Goal: Information Seeking & Learning: Learn about a topic

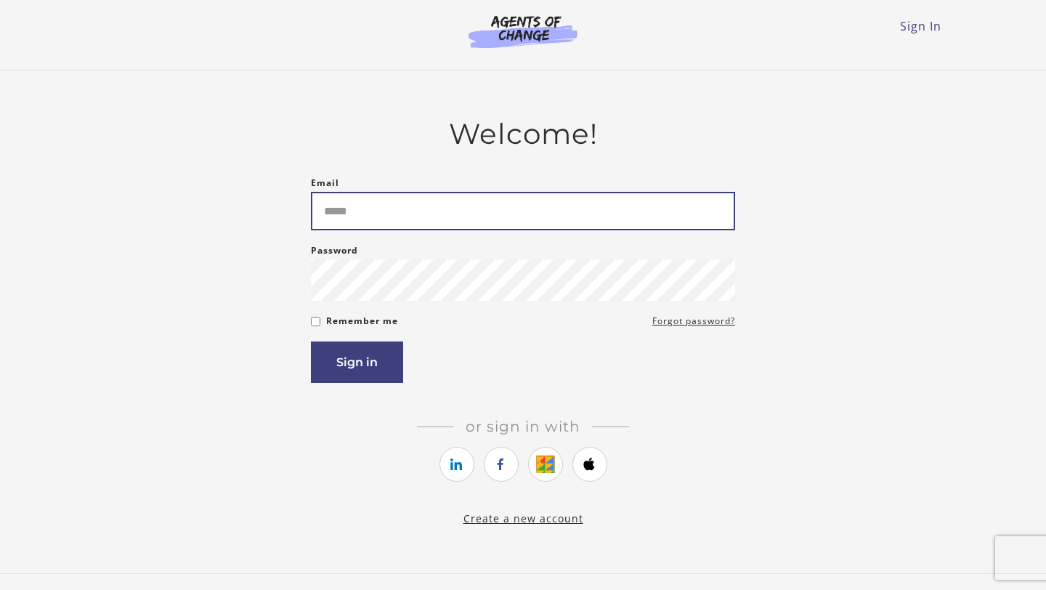
click at [691, 199] on input "Email" at bounding box center [523, 211] width 424 height 38
click at [668, 215] on input "Email" at bounding box center [523, 211] width 424 height 38
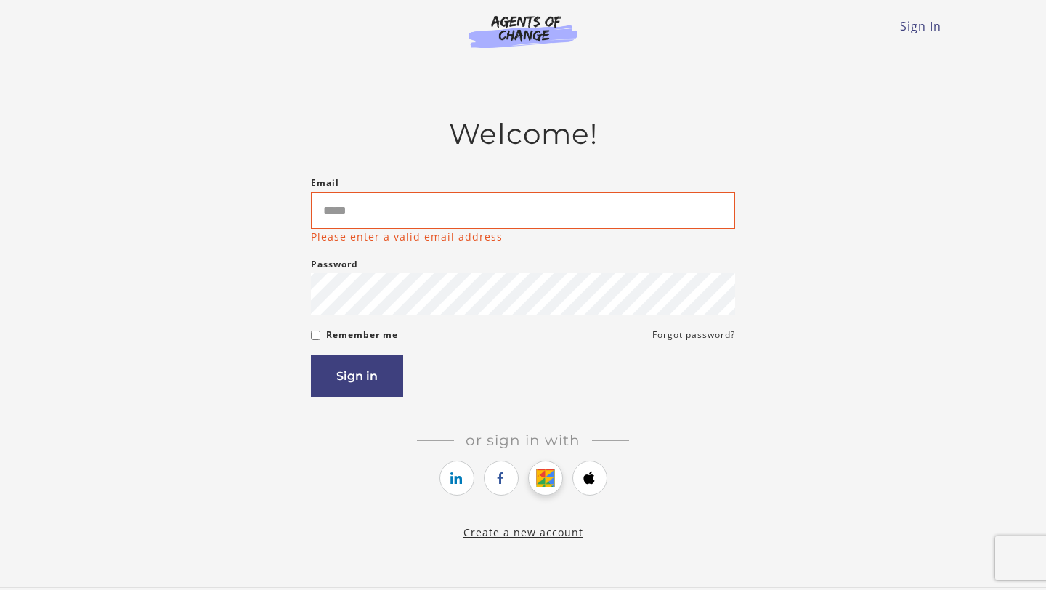
click at [540, 473] on icon "https://courses.thinkific.com/users/auth/google?ss%5Breferral%5D=&ss%5Buser_ret…" at bounding box center [545, 477] width 18 height 17
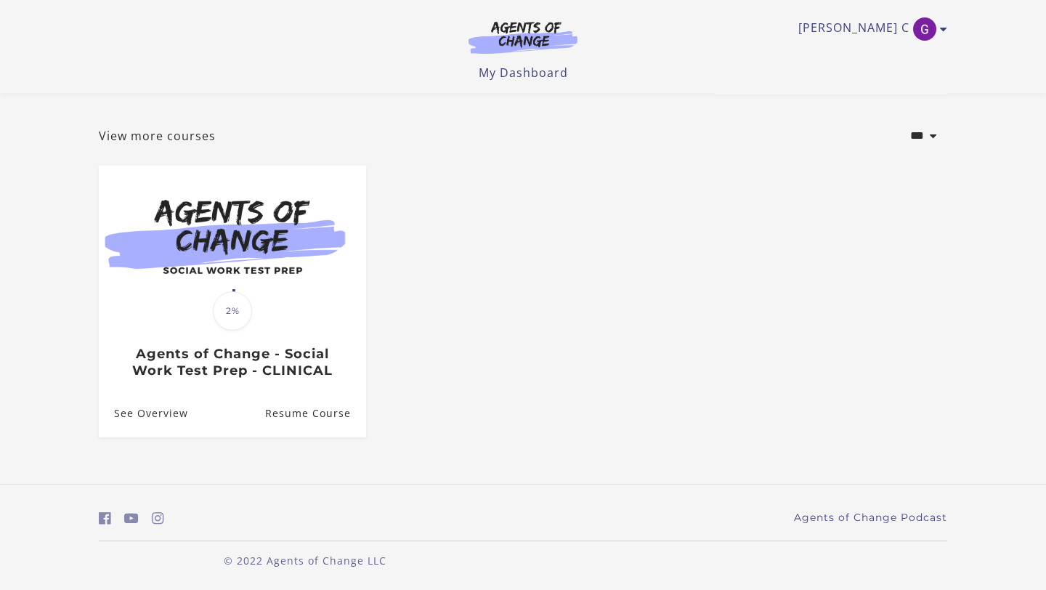
scroll to position [57, 0]
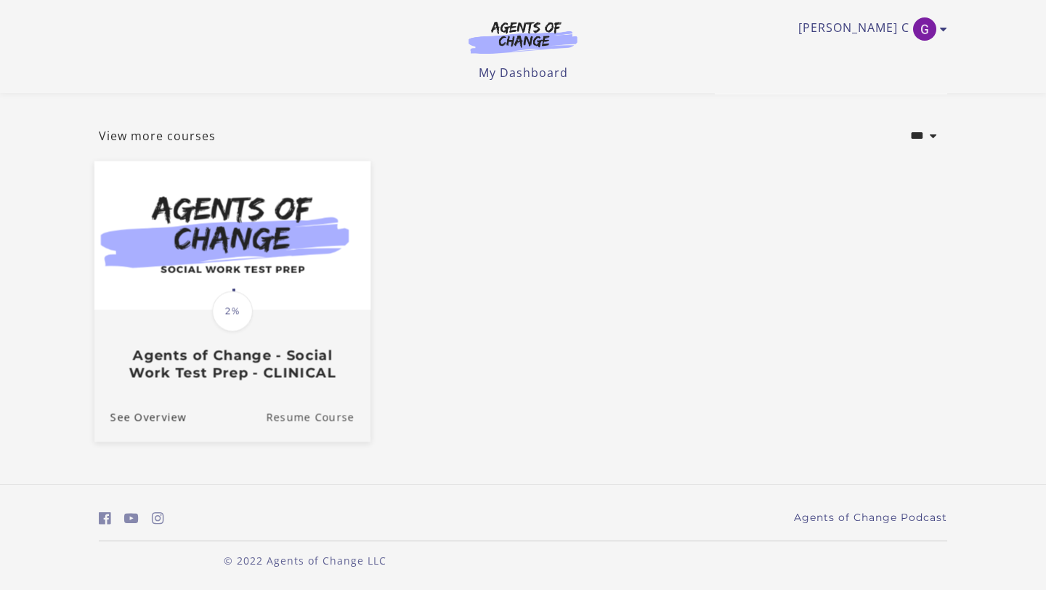
click at [322, 420] on link "Resume Course" at bounding box center [318, 417] width 105 height 49
